Goal: Check status: Check status

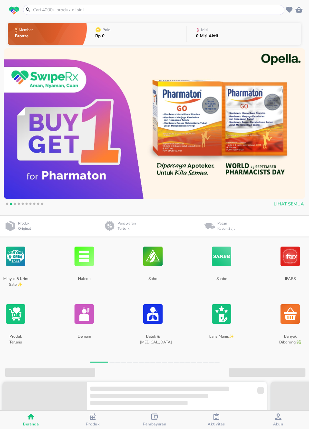
click at [215, 419] on icon "button" at bounding box center [217, 417] width 6 height 6
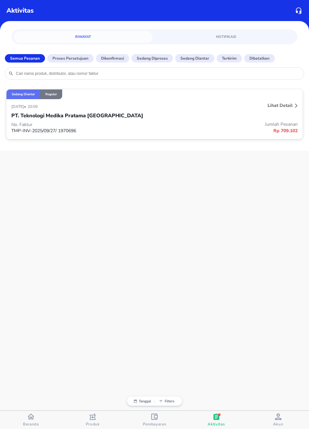
click at [218, 420] on div "button" at bounding box center [216, 418] width 6 height 8
click at [287, 104] on p "Lihat detail" at bounding box center [280, 105] width 25 height 6
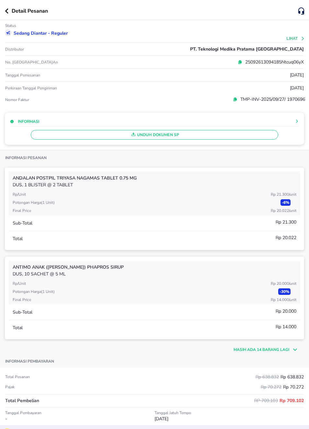
click at [299, 39] on button "Lihat" at bounding box center [296, 38] width 18 height 5
